Goal: Find specific page/section: Find specific page/section

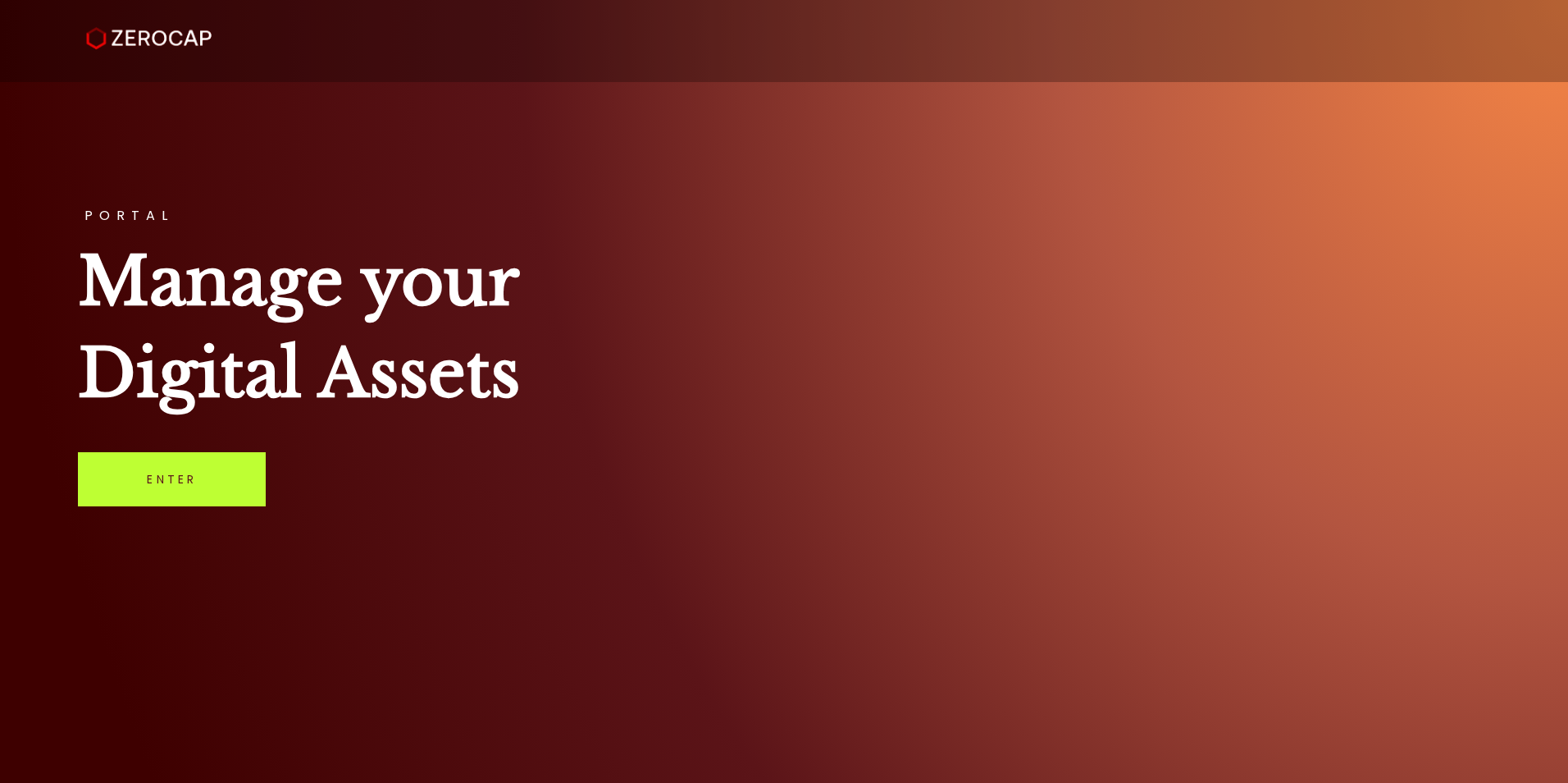
click at [185, 499] on link "Enter" at bounding box center [172, 478] width 188 height 54
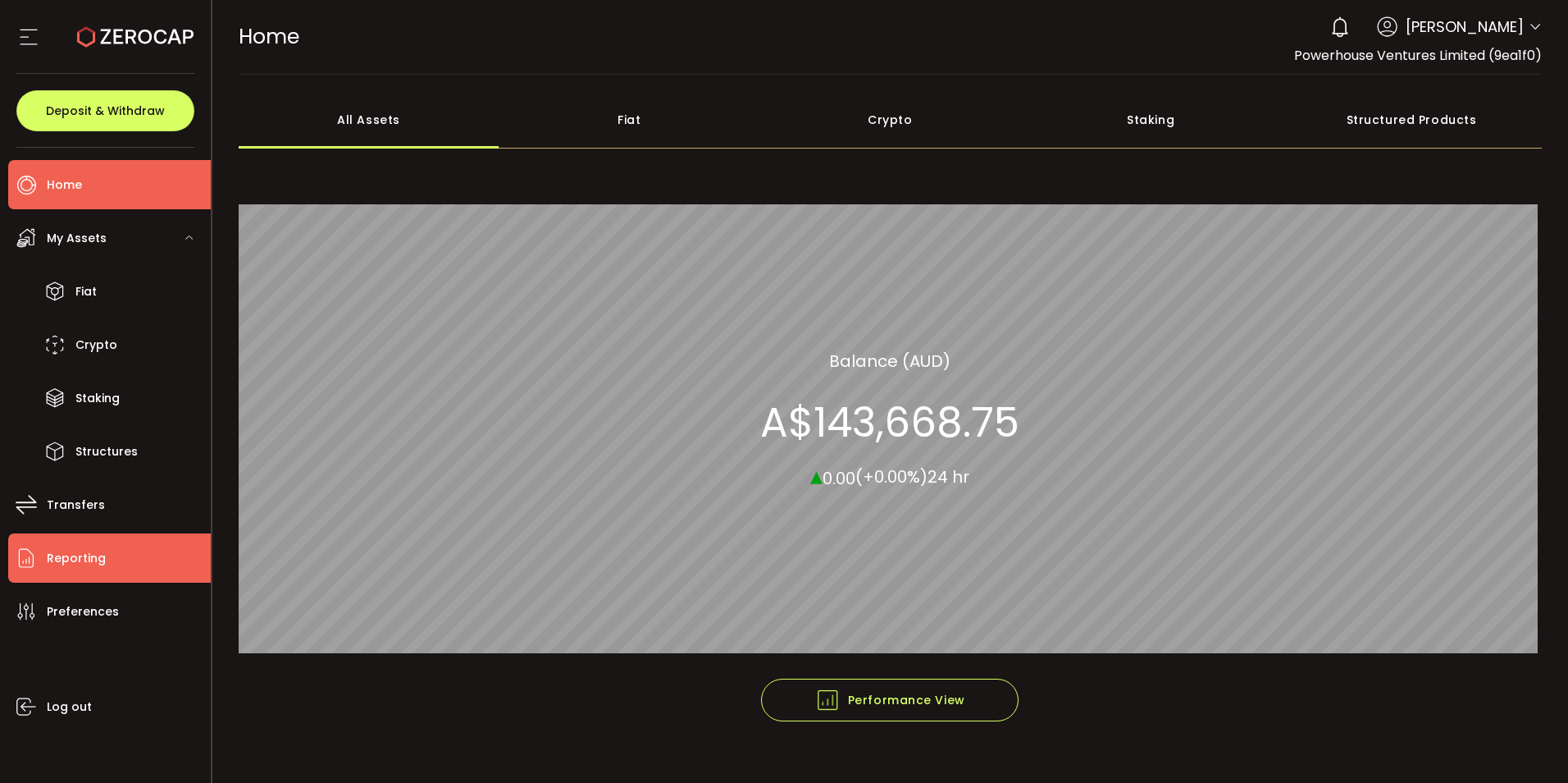
click at [74, 554] on span "Reporting" at bounding box center [76, 558] width 59 height 24
